Goal: Task Accomplishment & Management: Manage account settings

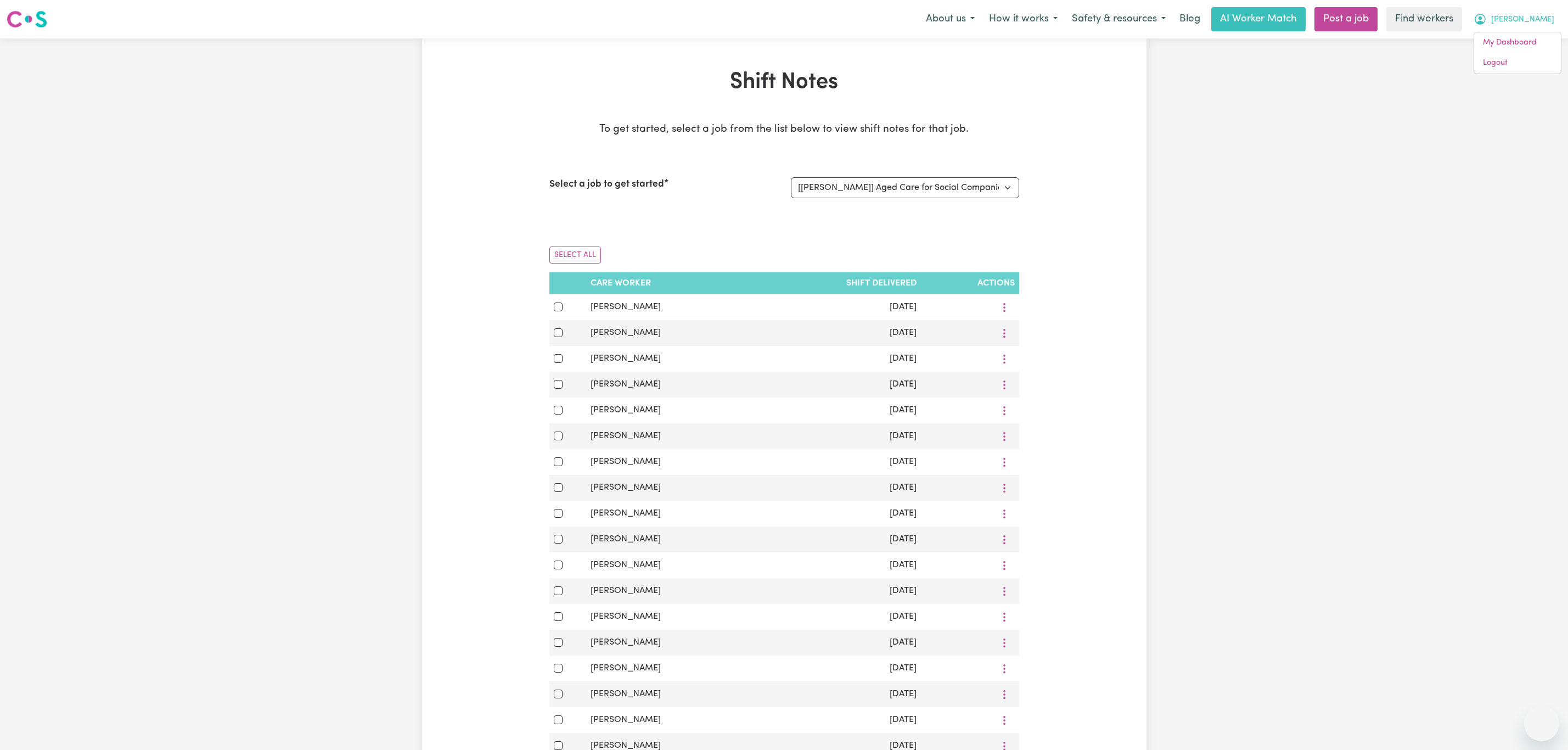
select select "11782"
click at [1531, 61] on link "Logout" at bounding box center [1517, 63] width 86 height 21
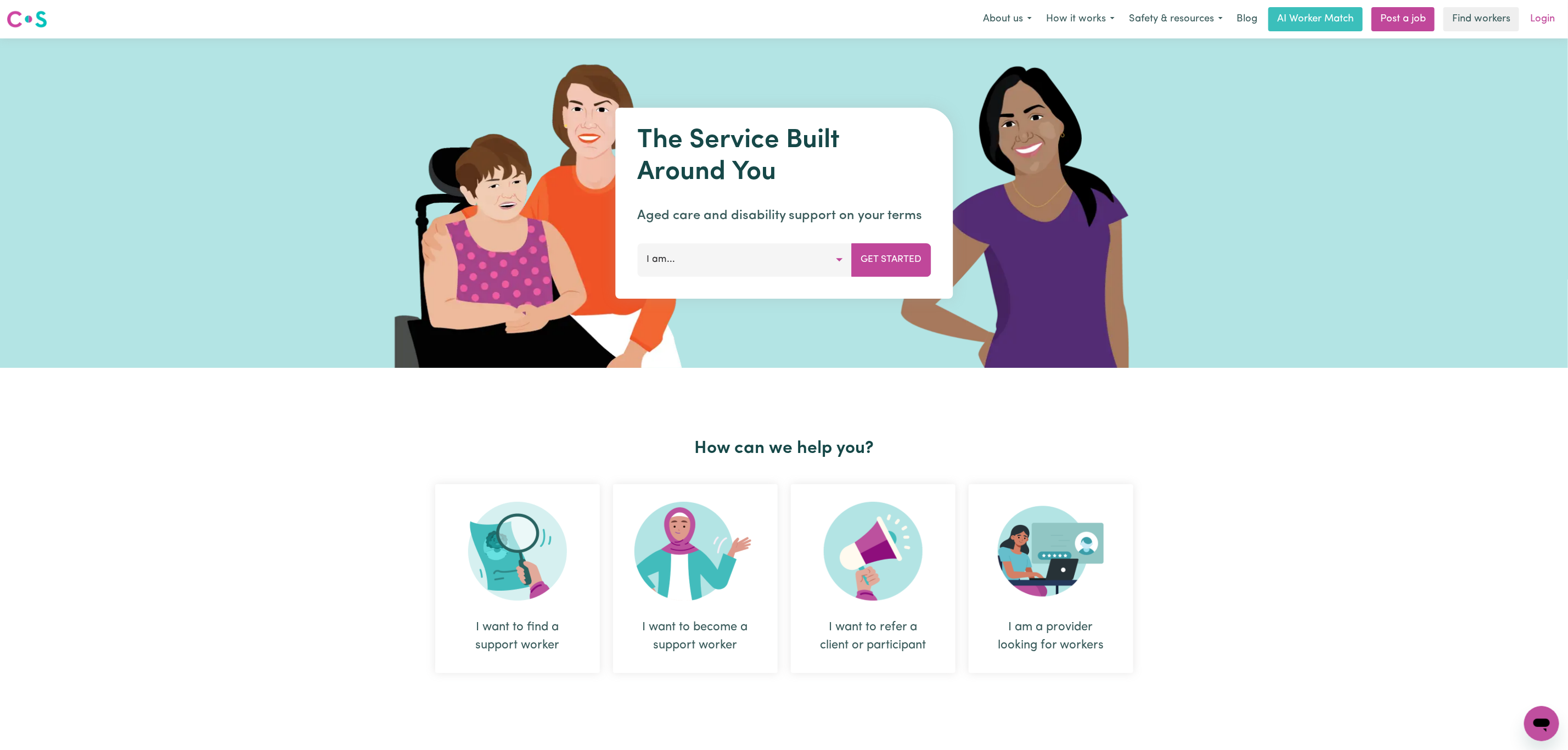
click at [1550, 15] on link "Login" at bounding box center [1542, 19] width 38 height 24
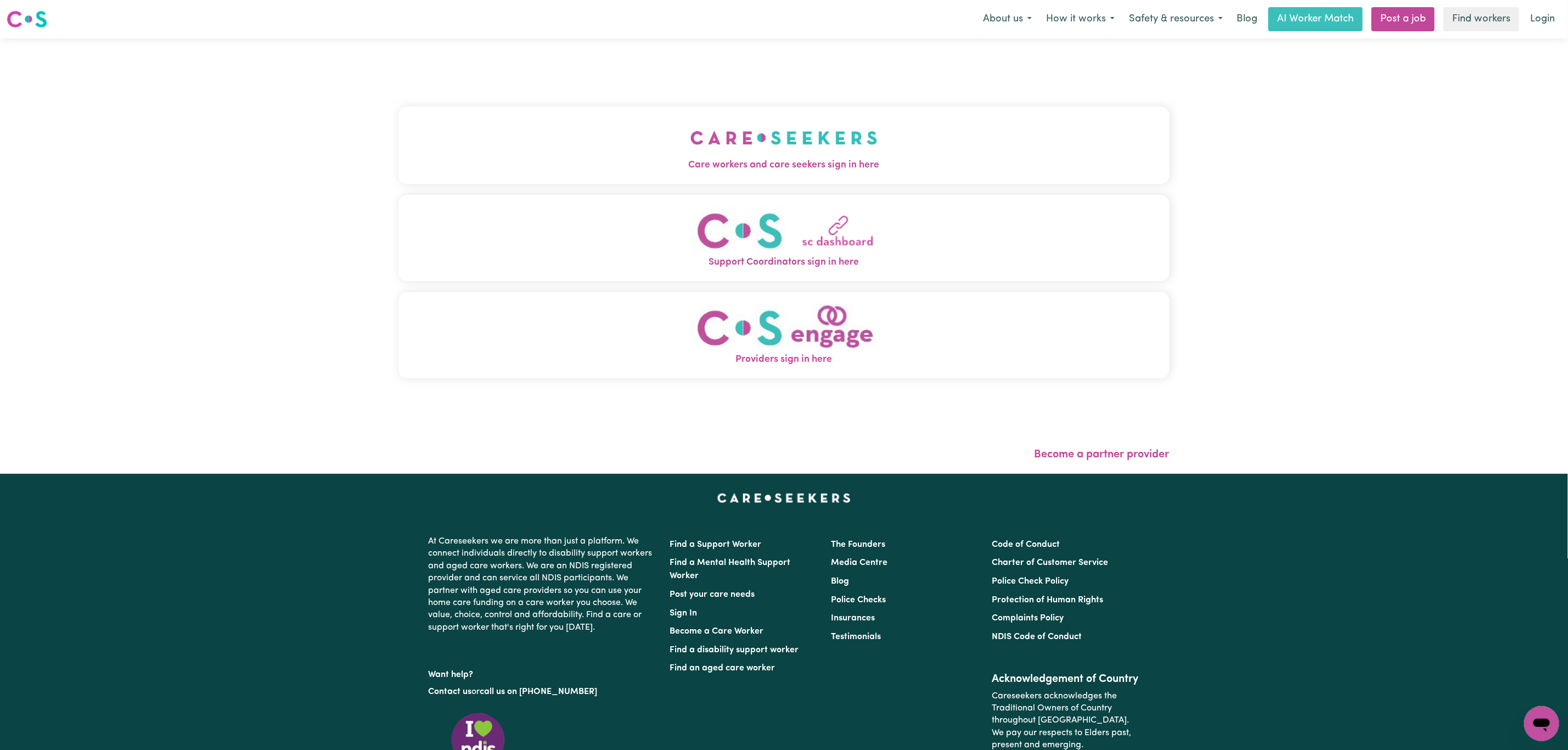
click at [477, 122] on button "Care workers and care seekers sign in here" at bounding box center [784, 145] width 771 height 77
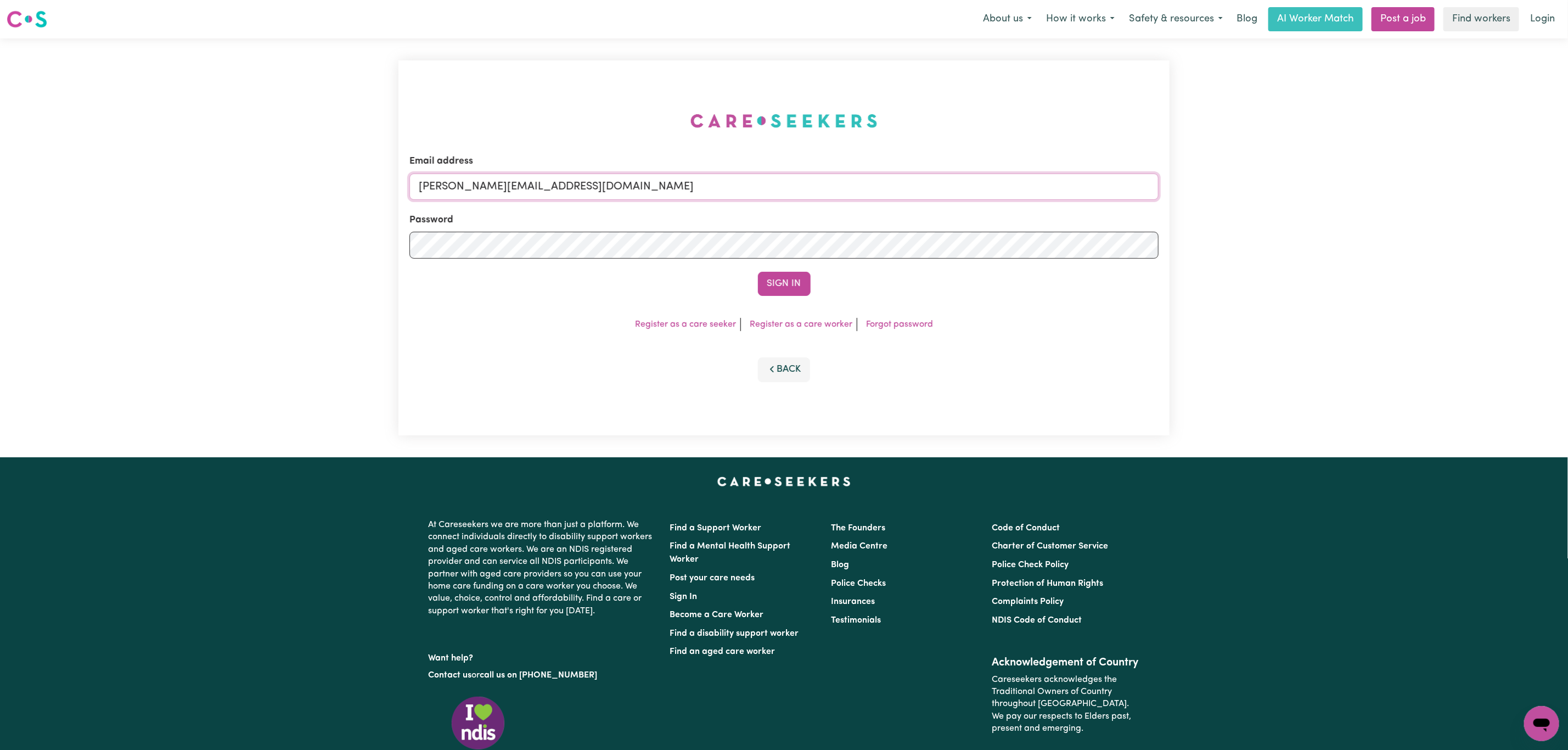
drag, startPoint x: 491, startPoint y: 190, endPoint x: 489, endPoint y: 198, distance: 8.2
click at [491, 190] on input "[PERSON_NAME][EMAIL_ADDRESS][DOMAIN_NAME]" at bounding box center [784, 186] width 749 height 26
drag, startPoint x: 480, startPoint y: 187, endPoint x: 974, endPoint y: 186, distance: 494.0
click at [974, 186] on input "[EMAIL_ADDRESS][PERSON_NAME][DOMAIN_NAME]" at bounding box center [784, 186] width 749 height 26
type input "superuser~[EMAIL_ADDRESS][DOMAIN_NAME]"
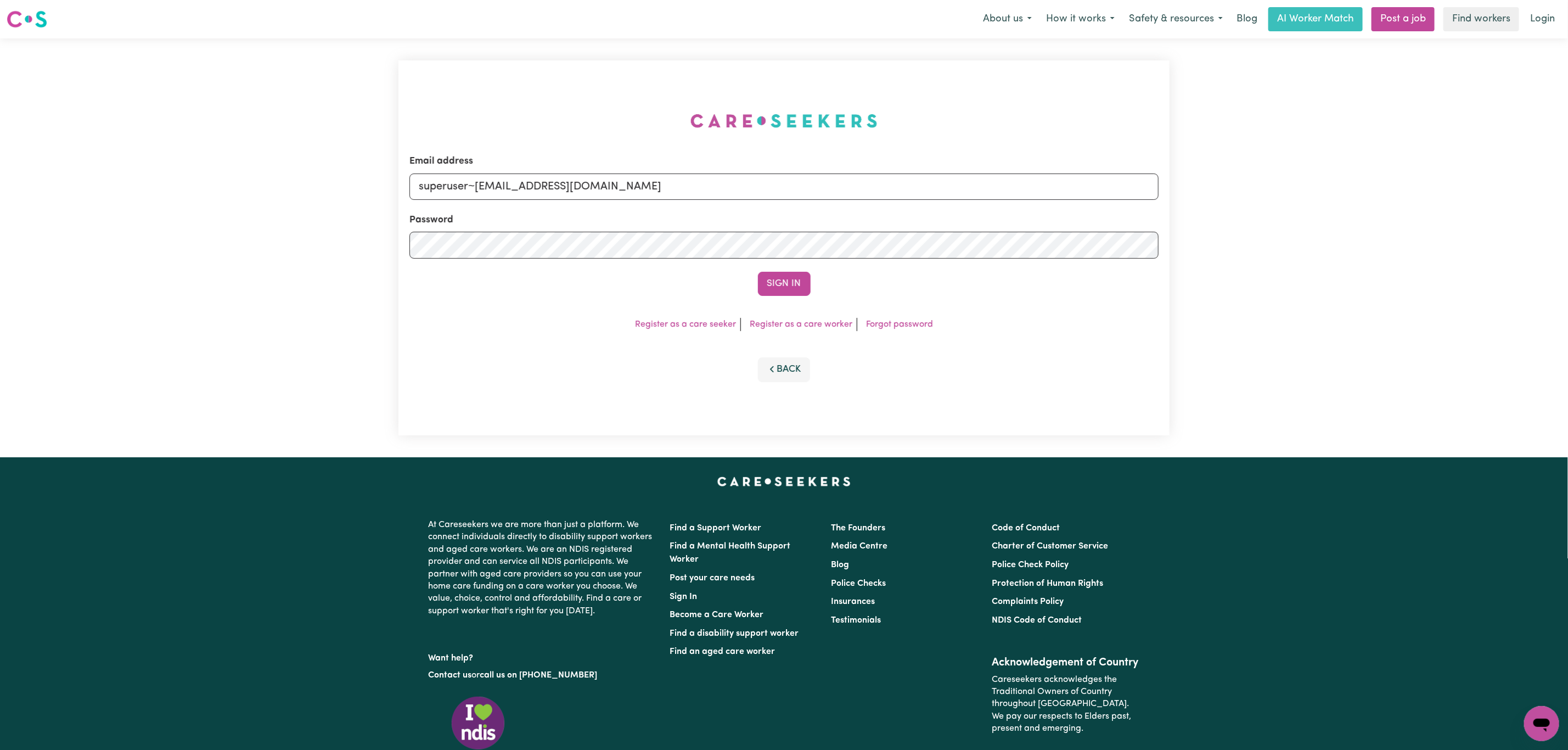
click at [758, 272] on button "Sign In" at bounding box center [784, 284] width 53 height 24
